Goal: Task Accomplishment & Management: Manage account settings

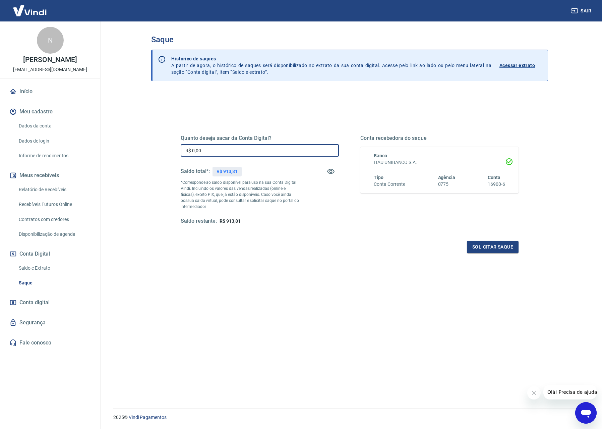
click at [211, 145] on input "R$ 0,00" at bounding box center [260, 150] width 158 height 12
click at [212, 149] on input "R$ 0,00" at bounding box center [260, 150] width 158 height 12
type input "R$ 913,81"
click at [496, 250] on button "Solicitar saque" at bounding box center [493, 247] width 52 height 12
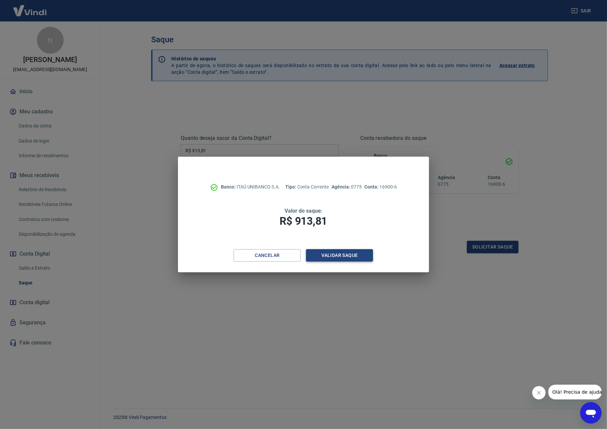
click at [344, 257] on button "Validar saque" at bounding box center [339, 255] width 67 height 12
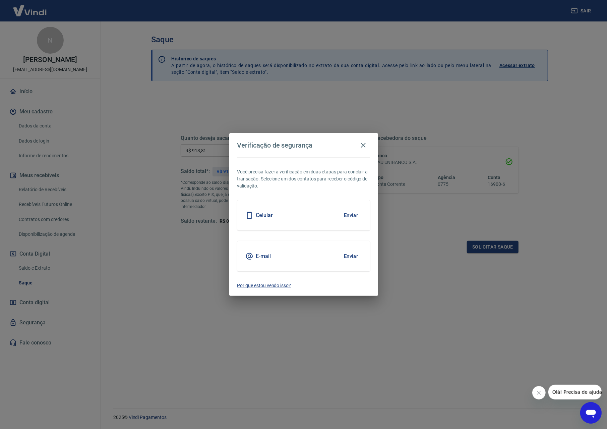
click at [351, 212] on button "Enviar" at bounding box center [351, 215] width 22 height 14
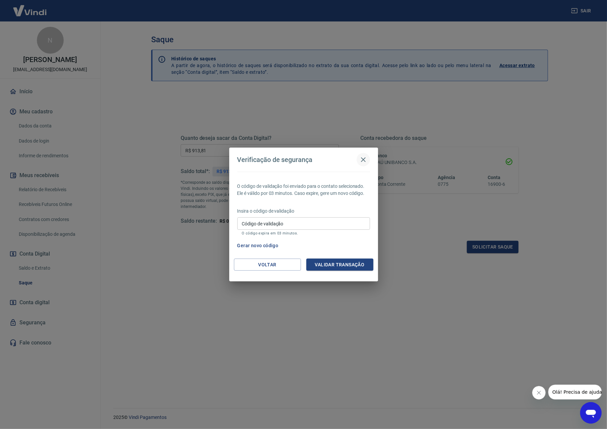
click at [362, 158] on icon "button" at bounding box center [364, 160] width 8 height 8
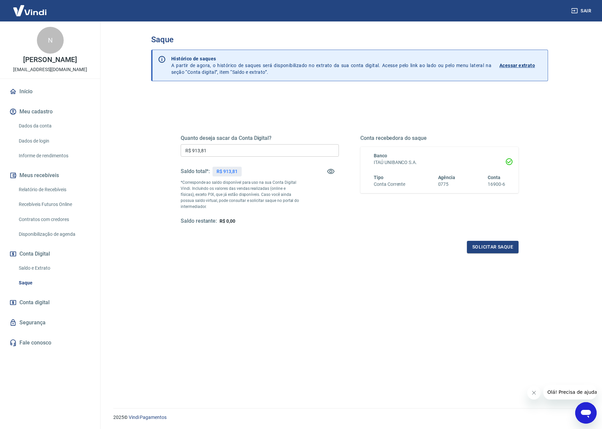
click at [473, 98] on div "Quanto deseja sacar da Conta Digital? R$ 913,81 ​ Saldo total*: R$ 913,81 *Corr…" at bounding box center [349, 270] width 397 height 357
click at [188, 132] on div "Quanto deseja sacar da Conta Digital? R$ 913,81 ​ Saldo total*: R$ 913,81 *Corr…" at bounding box center [350, 186] width 338 height 134
click at [489, 255] on div "Quanto deseja sacar da Conta Digital? R$ 913,81 ​ Saldo total*: R$ 913,81 *Corr…" at bounding box center [350, 183] width 354 height 156
click at [489, 252] on button "Solicitar saque" at bounding box center [493, 247] width 52 height 12
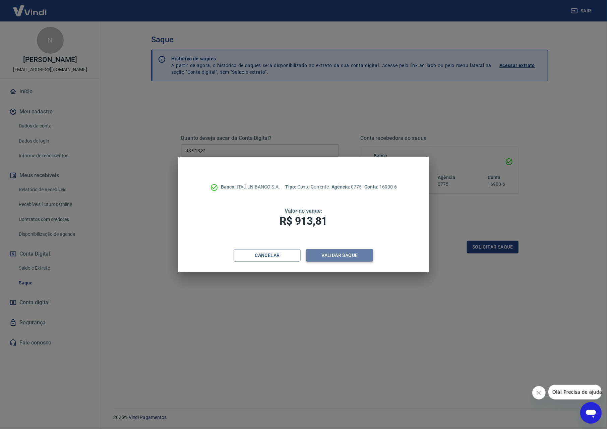
click at [332, 253] on button "Validar saque" at bounding box center [339, 255] width 67 height 12
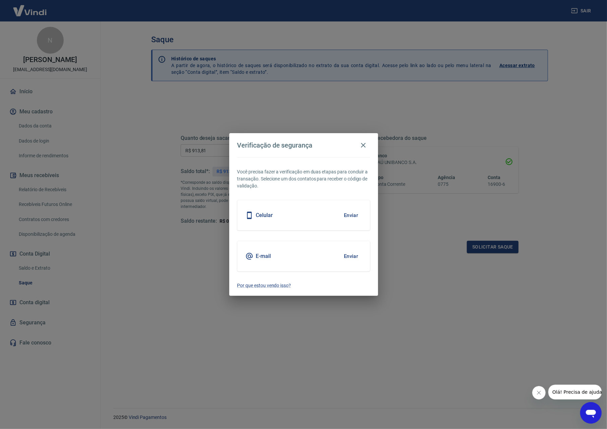
click at [349, 214] on button "Enviar" at bounding box center [351, 215] width 22 height 14
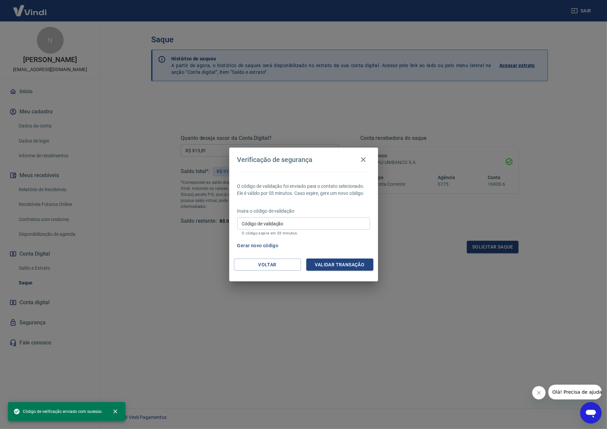
click at [252, 225] on input "Código de validação" at bounding box center [303, 223] width 133 height 12
click at [264, 228] on input "Código de validação" at bounding box center [303, 223] width 133 height 12
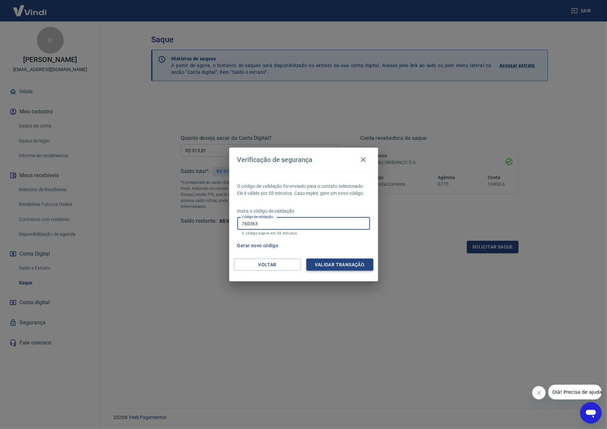
click at [342, 261] on button "Validar transação" at bounding box center [340, 265] width 67 height 12
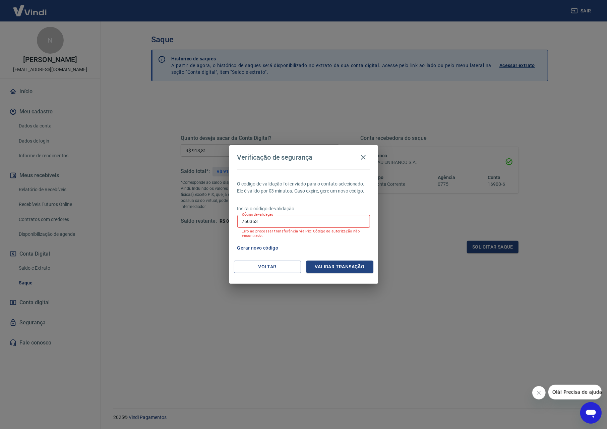
click at [286, 220] on input "760363" at bounding box center [303, 221] width 133 height 12
type input "165000"
click at [322, 268] on button "Validar transação" at bounding box center [340, 267] width 67 height 12
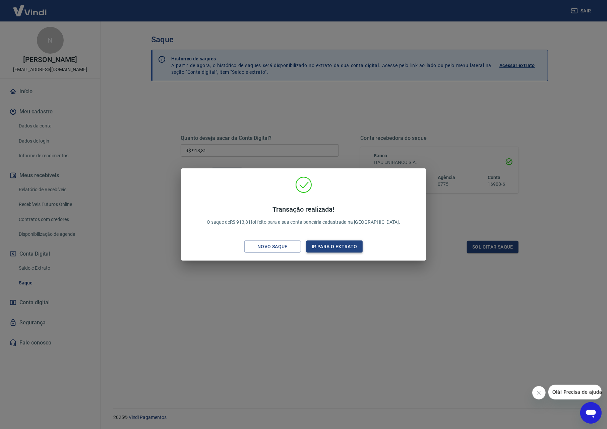
click at [338, 249] on button "Ir para o extrato" at bounding box center [335, 246] width 57 height 12
